Goal: Find specific page/section

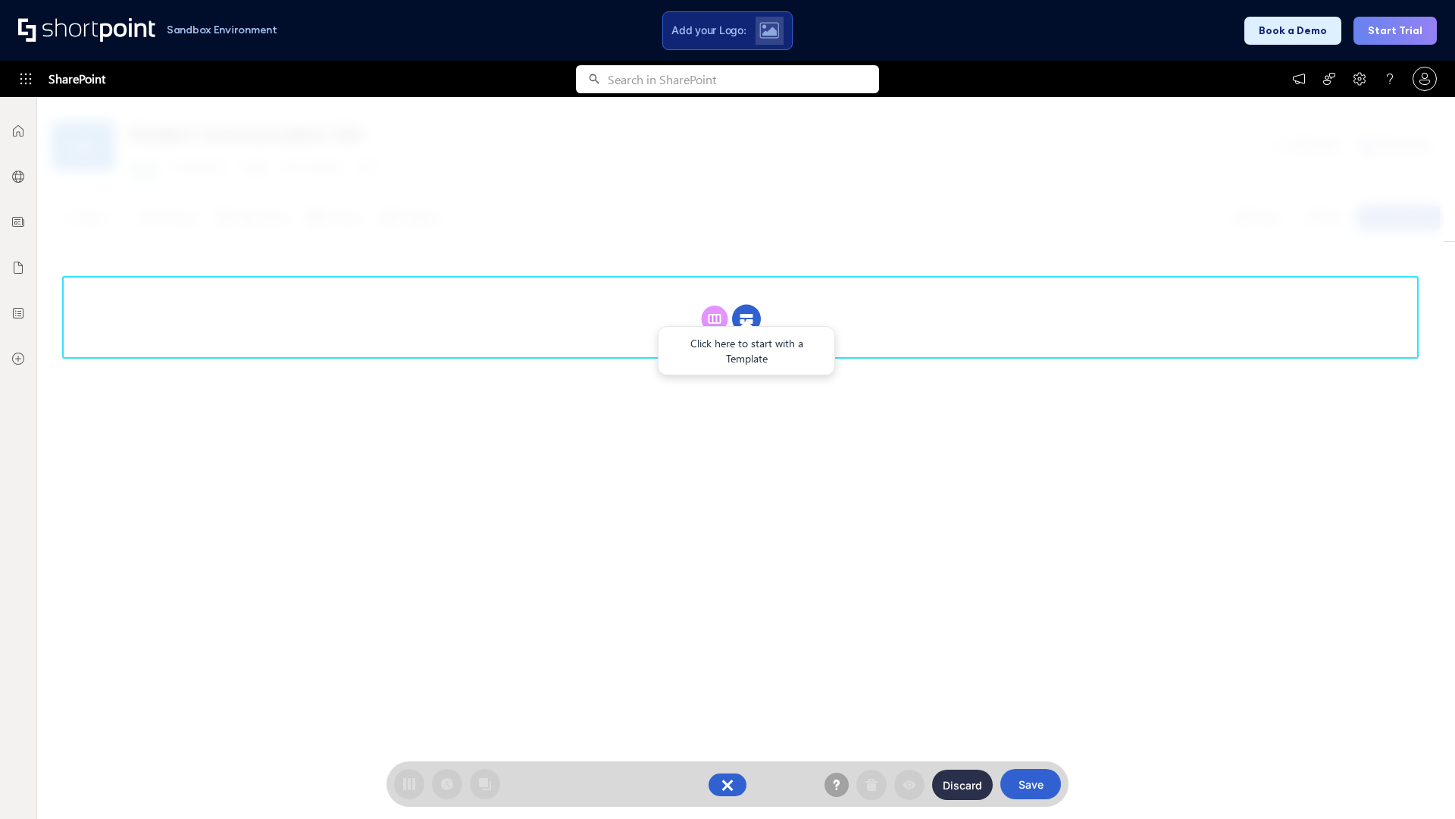
click at [747, 318] on circle at bounding box center [746, 319] width 29 height 29
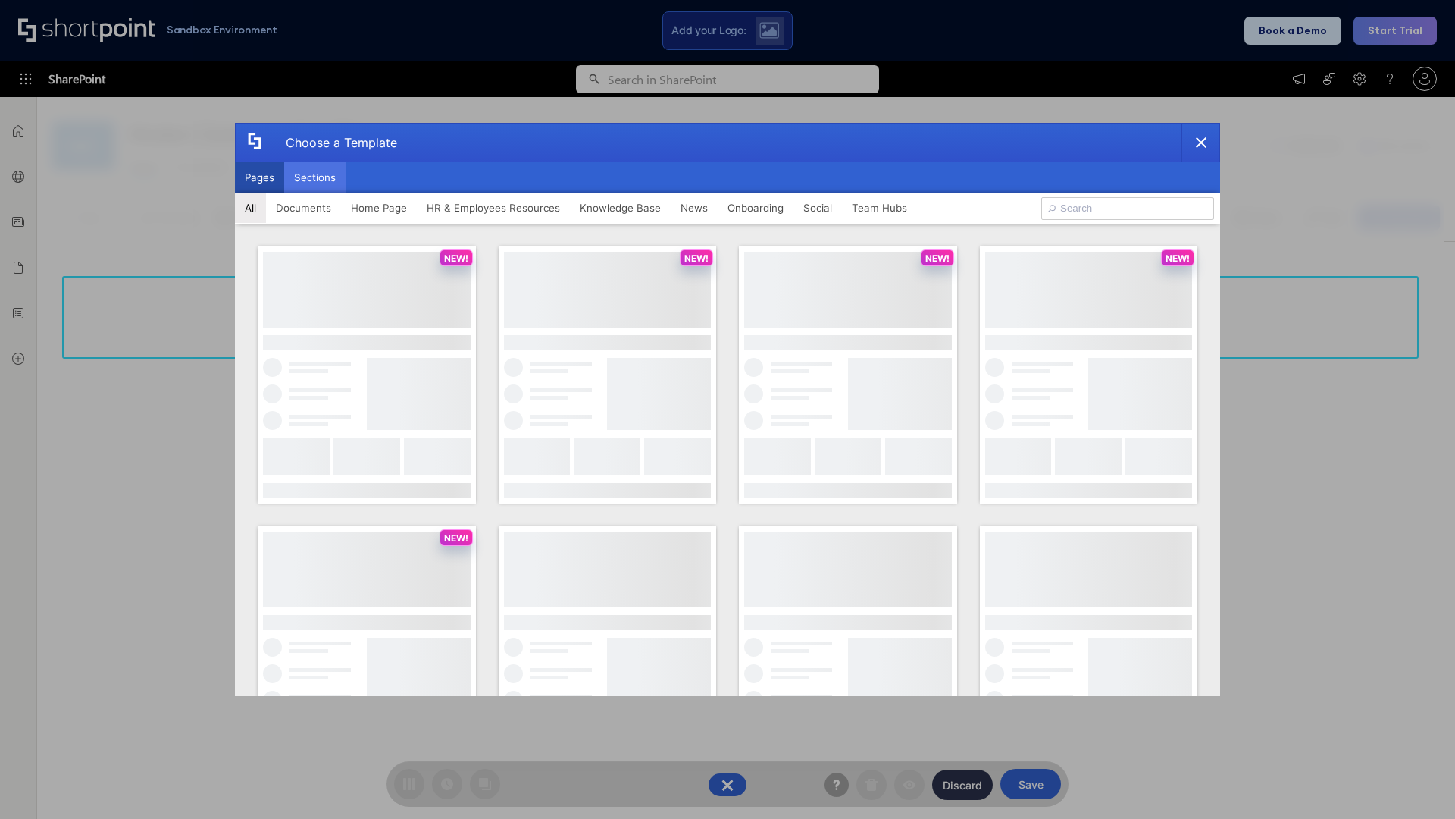
click at [315, 177] on button "Sections" at bounding box center [314, 177] width 61 height 30
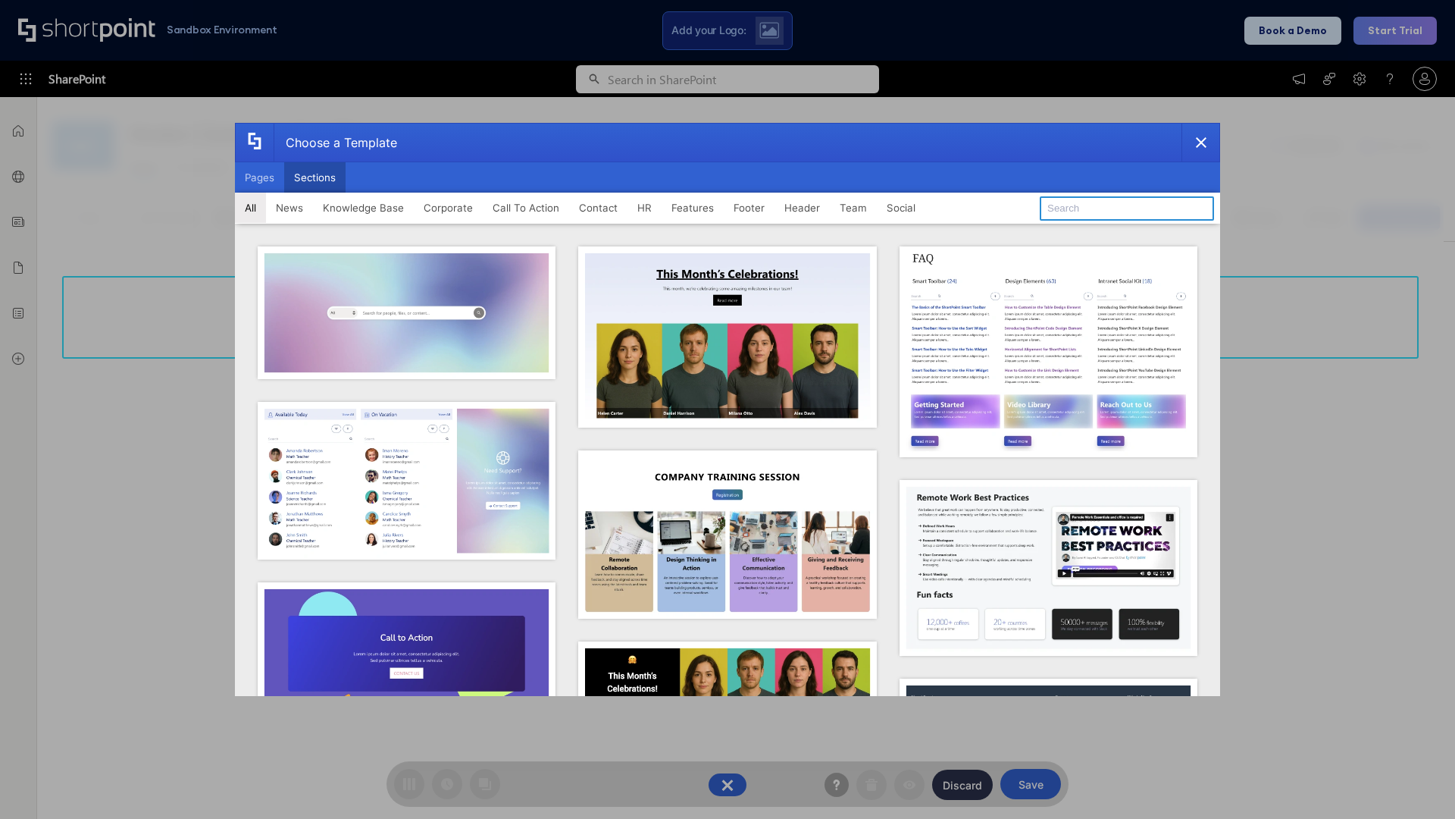
type input "Search"
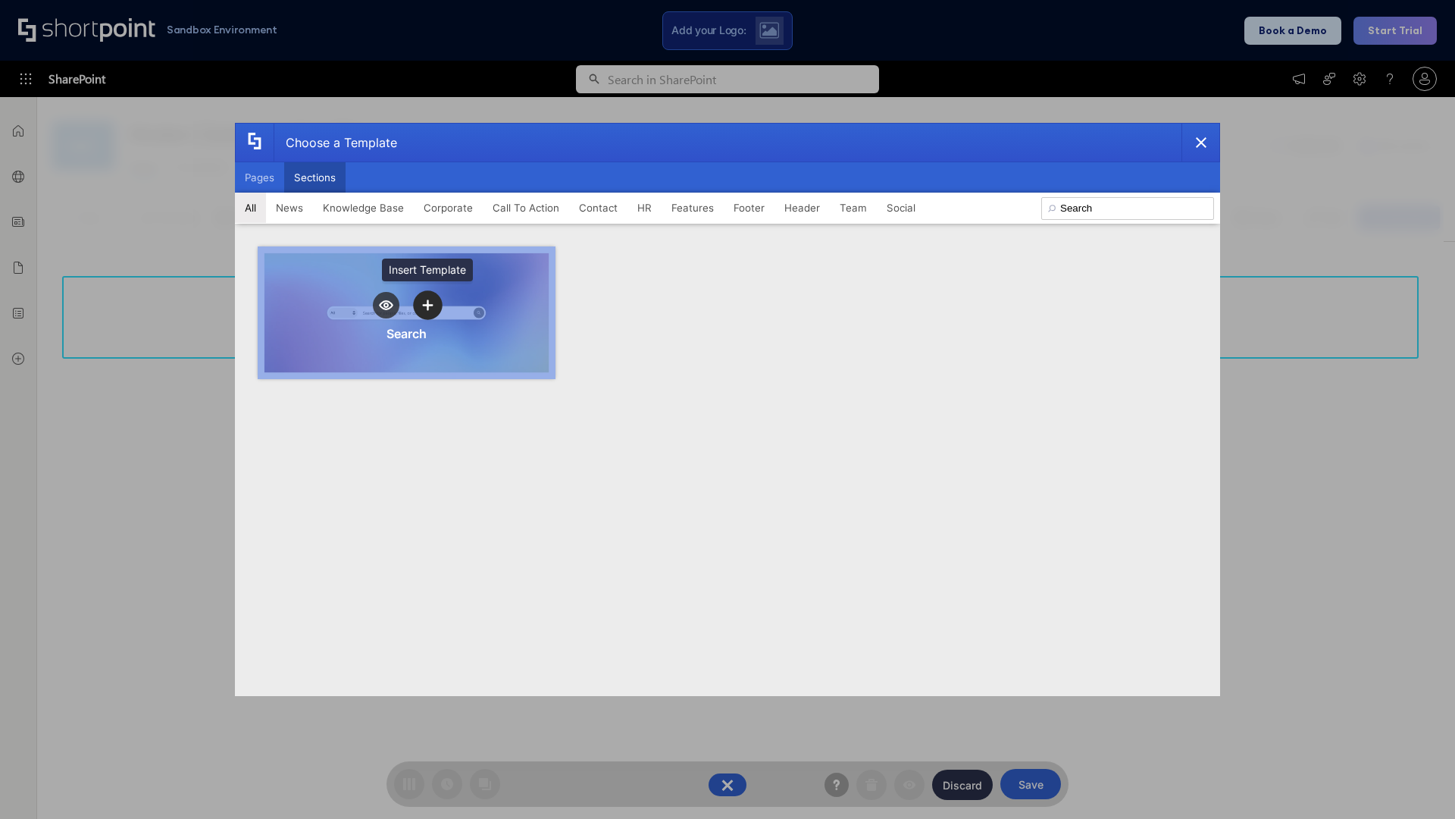
click at [428, 305] on icon "template selector" at bounding box center [427, 305] width 11 height 11
